Goal: Find specific page/section: Find specific page/section

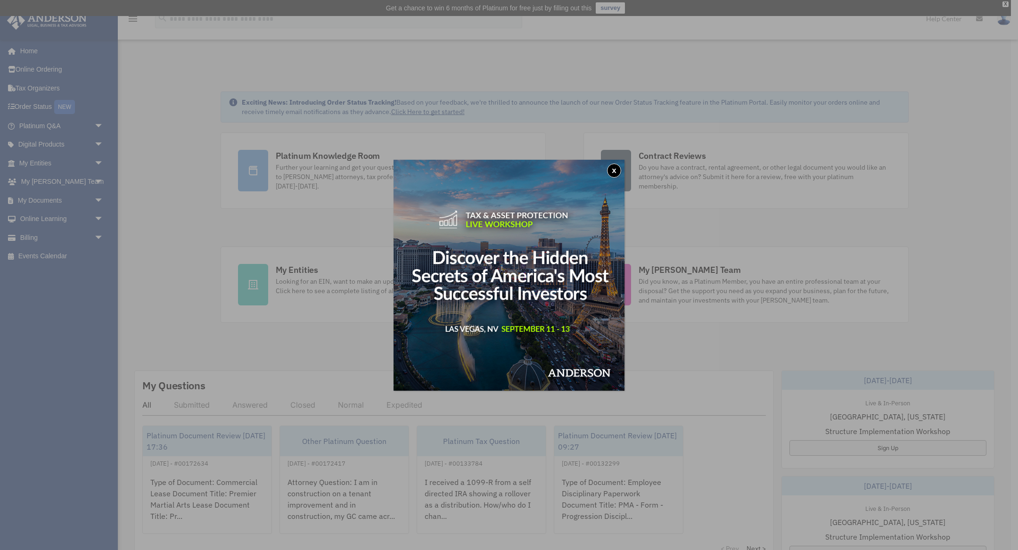
click at [613, 168] on button "x" at bounding box center [614, 170] width 14 height 14
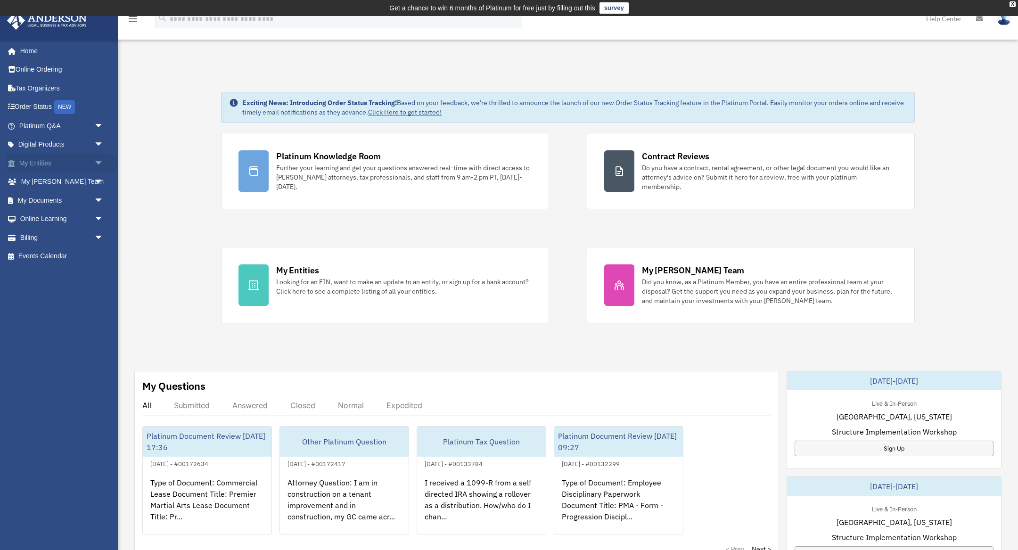
click at [37, 163] on link "My Entities arrow_drop_down" at bounding box center [62, 163] width 111 height 19
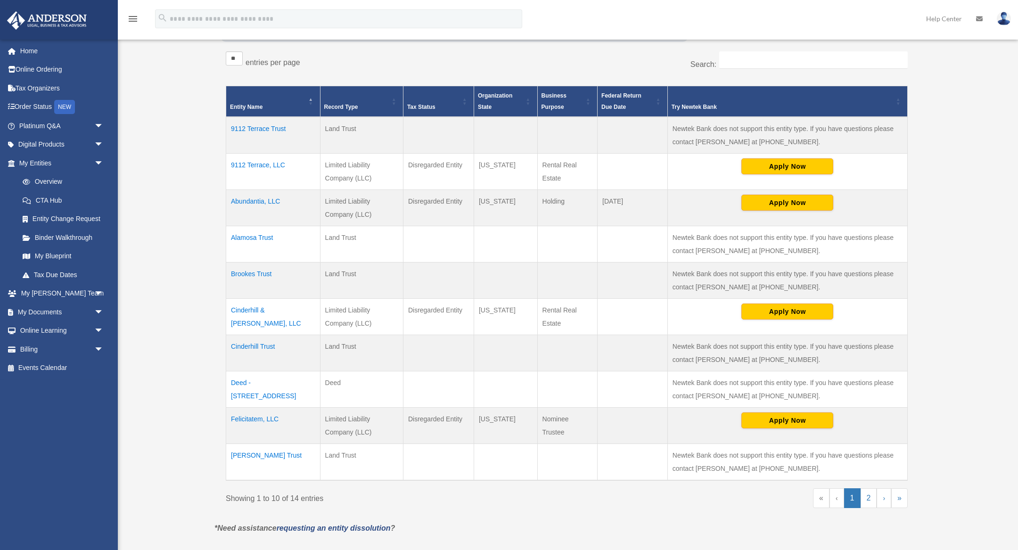
scroll to position [185, 0]
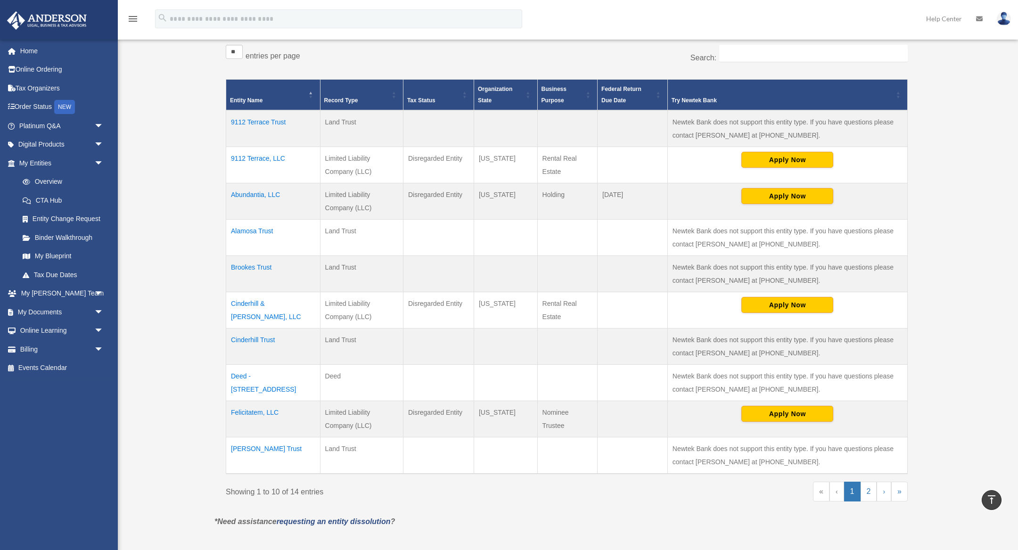
drag, startPoint x: 313, startPoint y: 300, endPoint x: 228, endPoint y: 302, distance: 85.3
click at [228, 302] on td "Cinderhill & Gruber, LLC" at bounding box center [273, 310] width 94 height 36
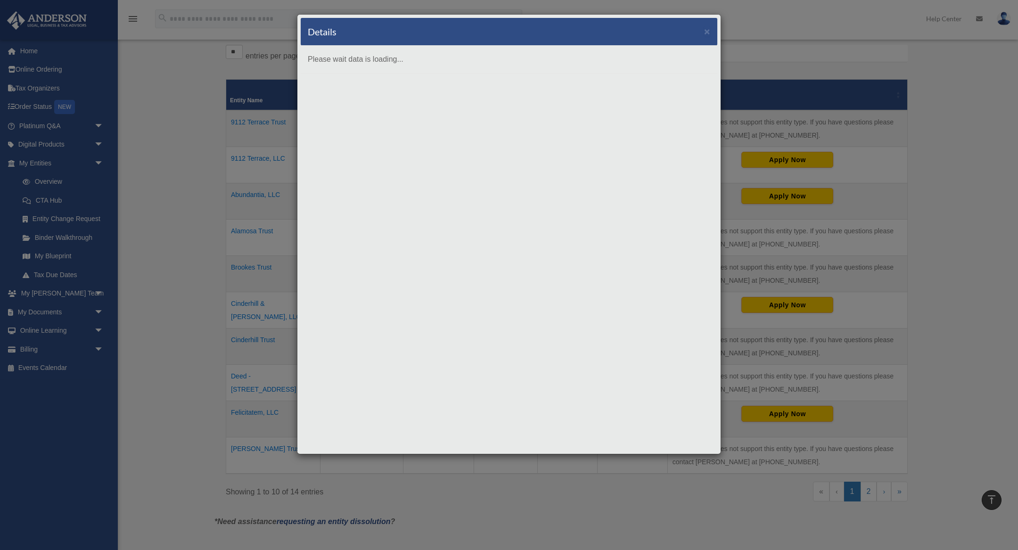
copy td "Cinderhill & Gruber, LLC"
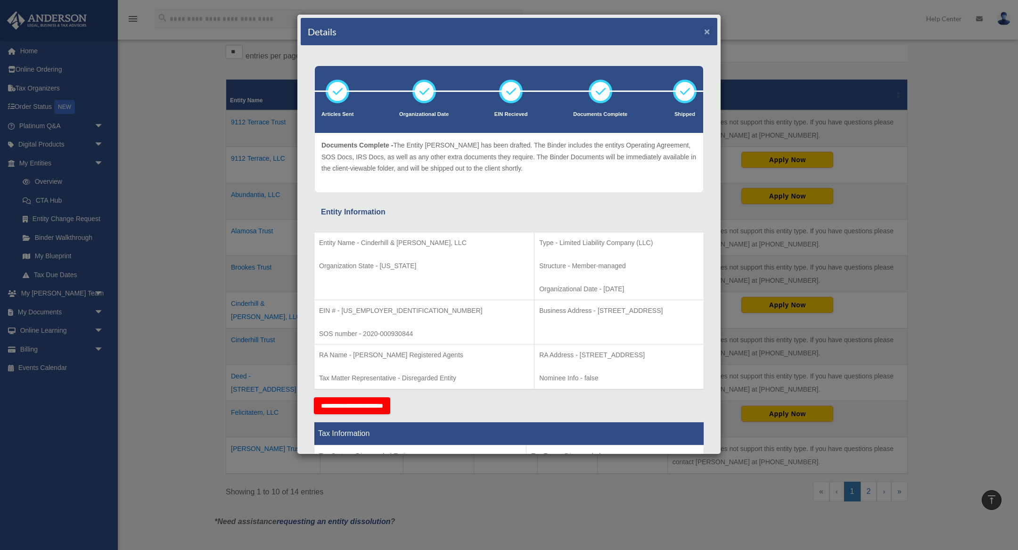
click at [709, 33] on button "×" at bounding box center [707, 31] width 6 height 10
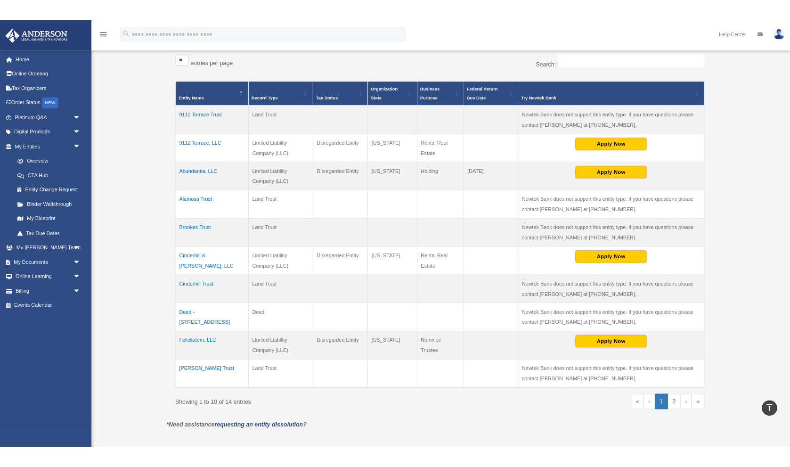
scroll to position [176, 0]
